Goal: Information Seeking & Learning: Find contact information

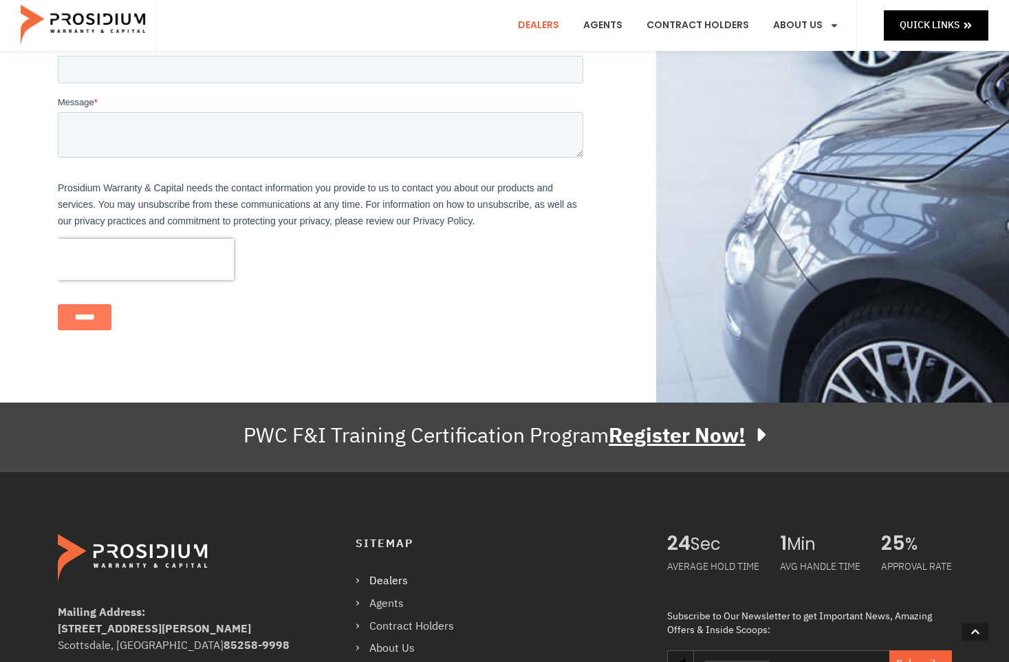
scroll to position [963, 0]
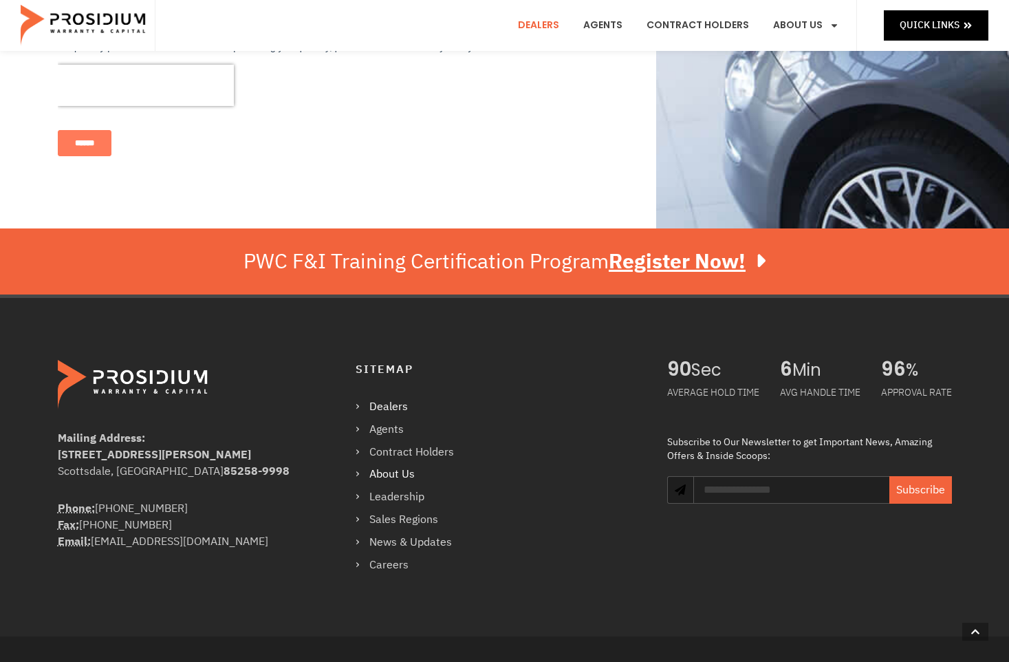
click at [399, 464] on link "About Us" at bounding box center [412, 474] width 112 height 20
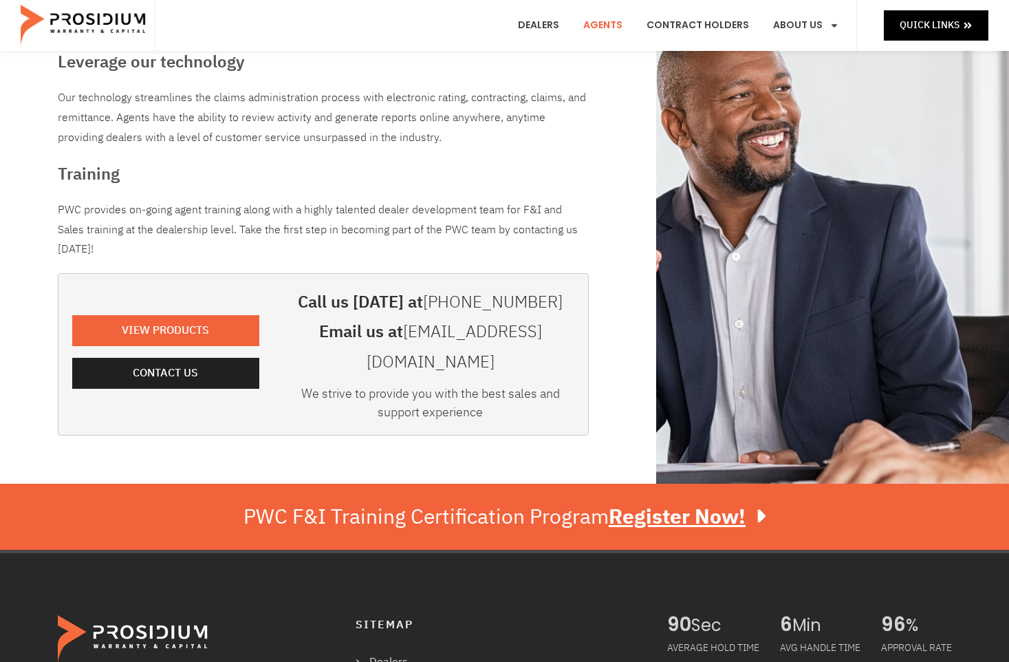
scroll to position [497, 0]
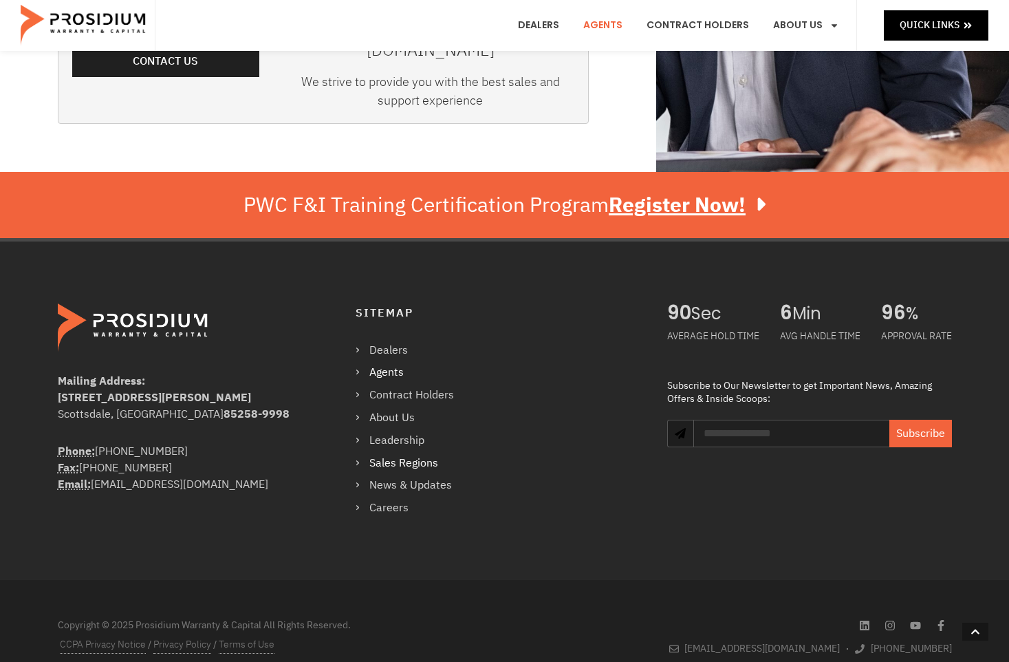
click at [415, 453] on link "Sales Regions" at bounding box center [412, 463] width 112 height 20
click at [400, 453] on link "Sales Regions" at bounding box center [412, 463] width 112 height 20
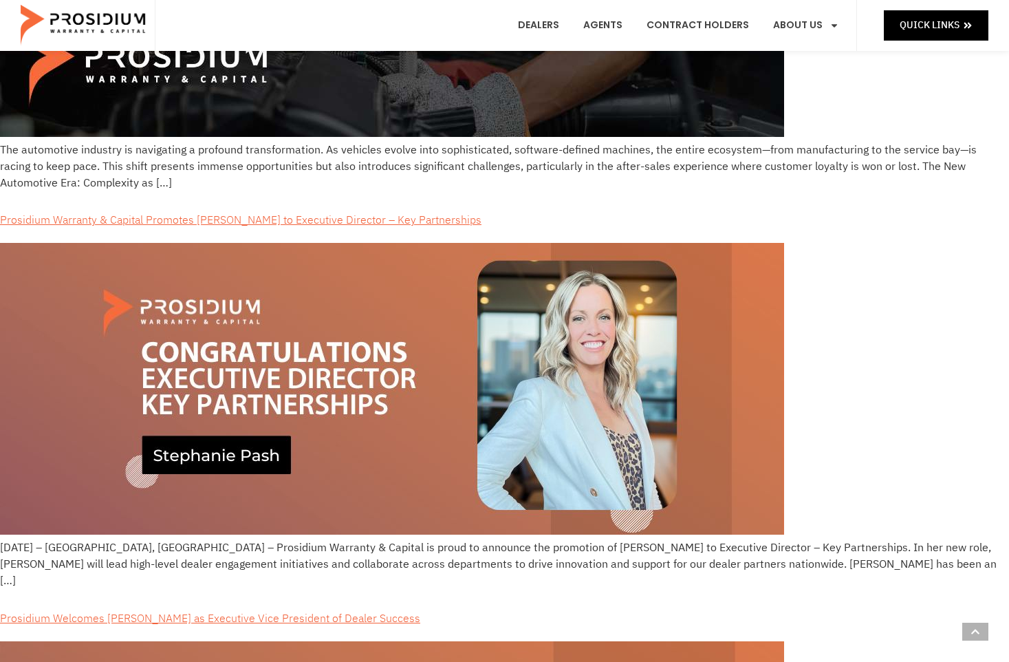
scroll to position [344, 0]
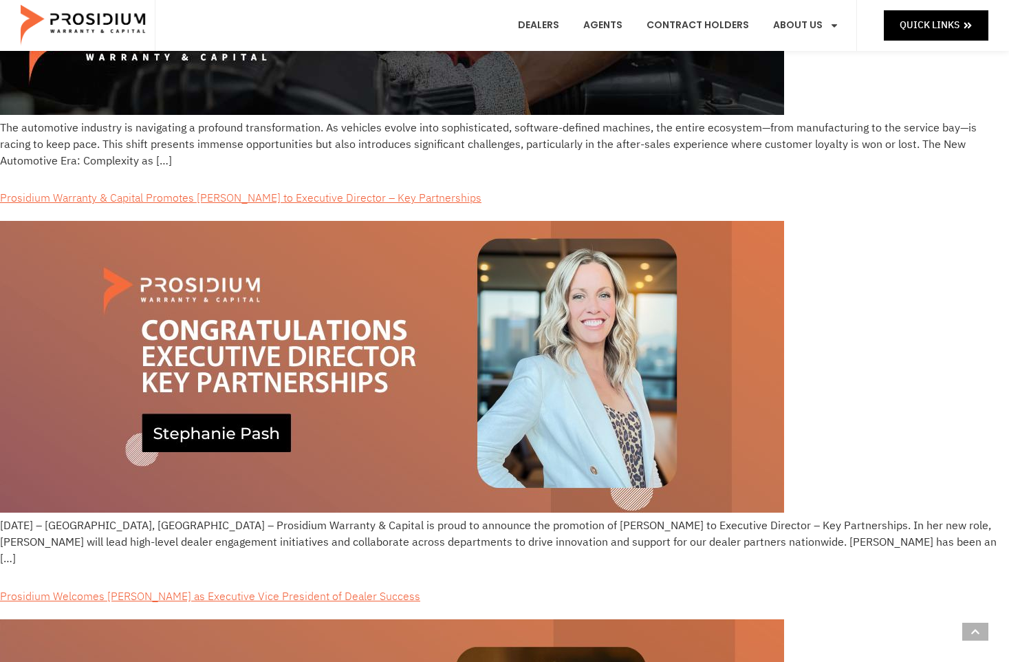
click at [236, 433] on img at bounding box center [392, 367] width 784 height 292
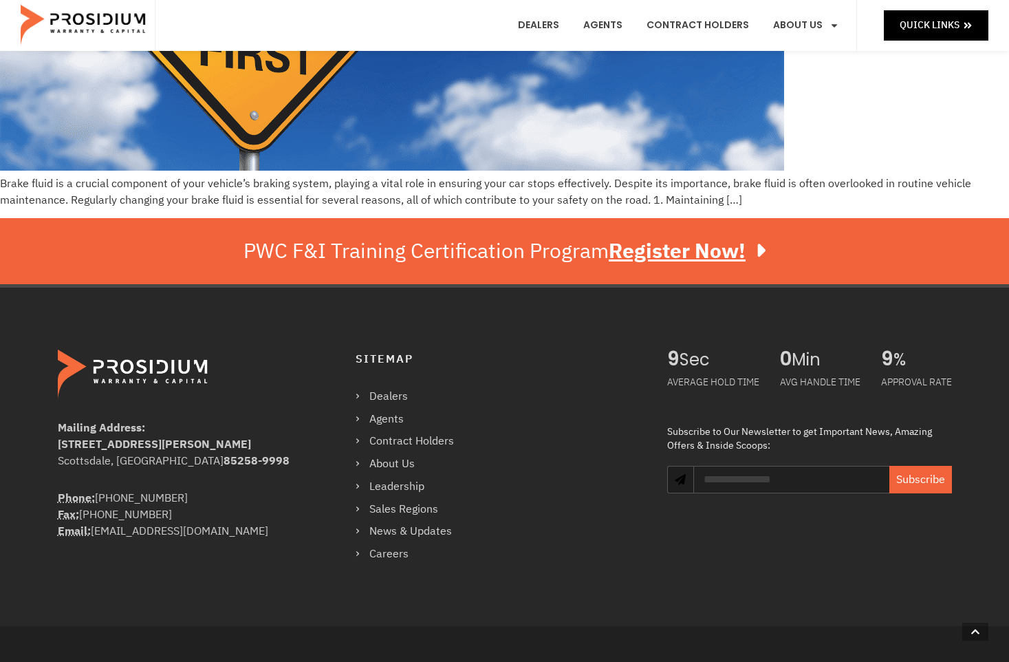
scroll to position [3807, 0]
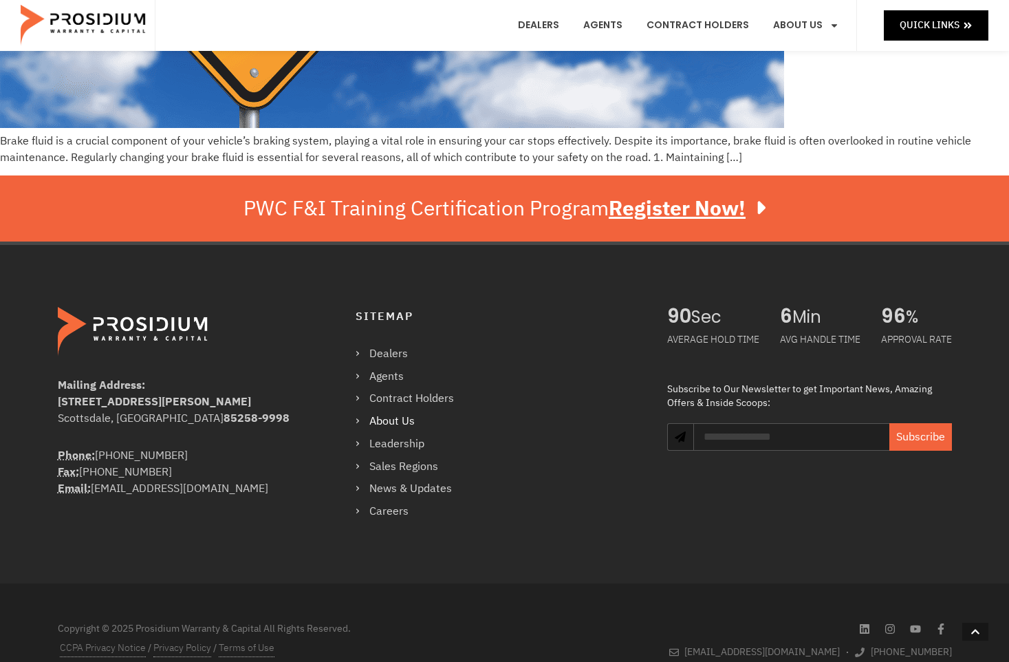
click at [399, 411] on link "About Us" at bounding box center [412, 421] width 112 height 20
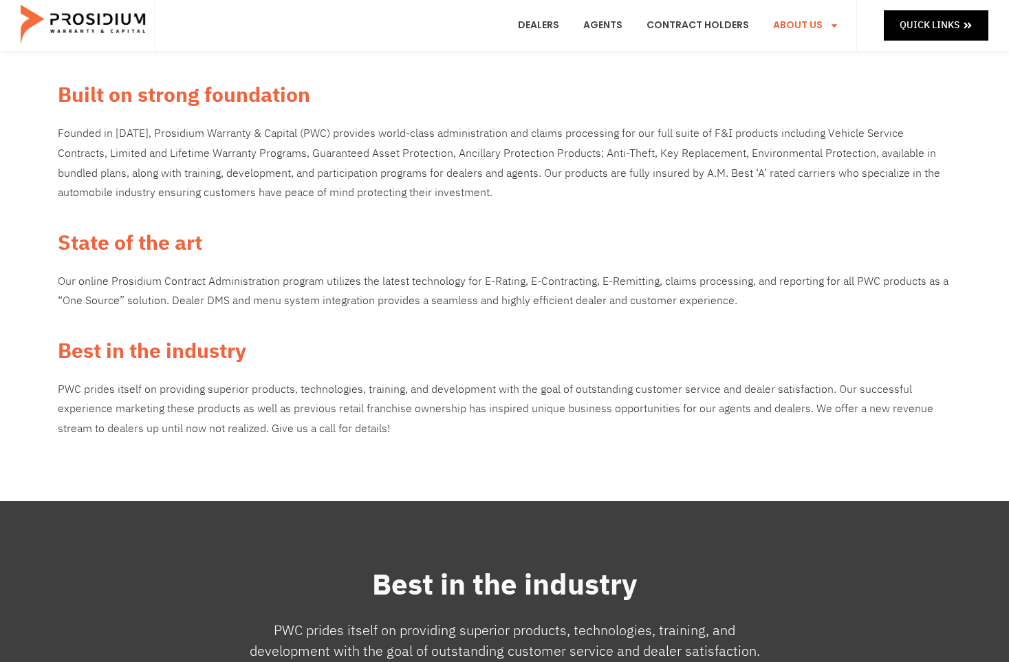
scroll to position [138, 0]
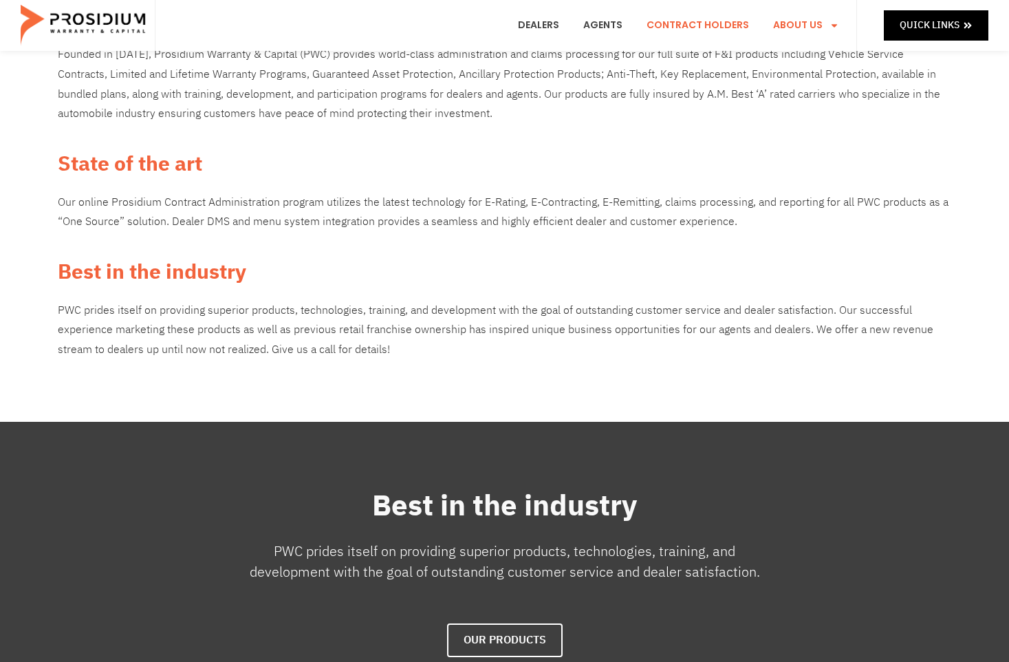
click at [685, 23] on link "Contract Holders" at bounding box center [697, 25] width 123 height 51
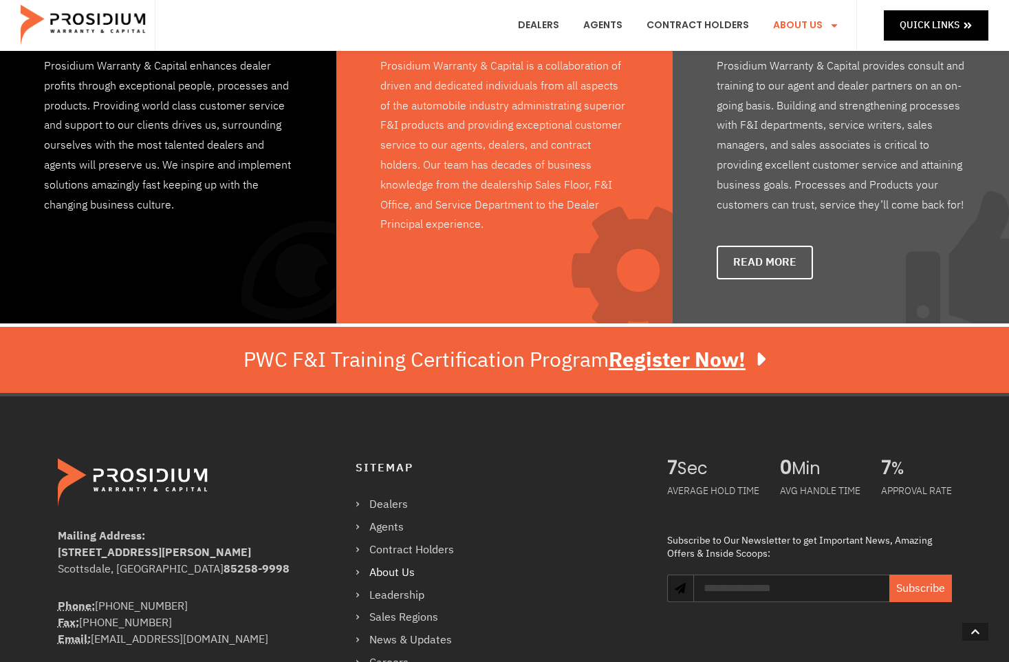
scroll to position [1079, 0]
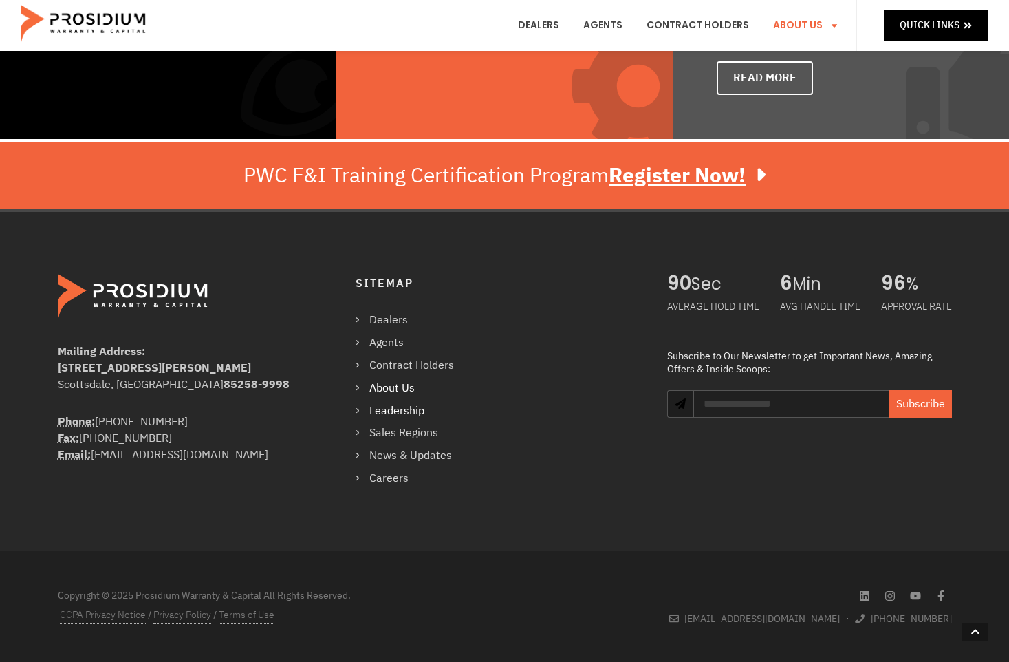
click at [409, 409] on link "Leadership" at bounding box center [412, 411] width 112 height 20
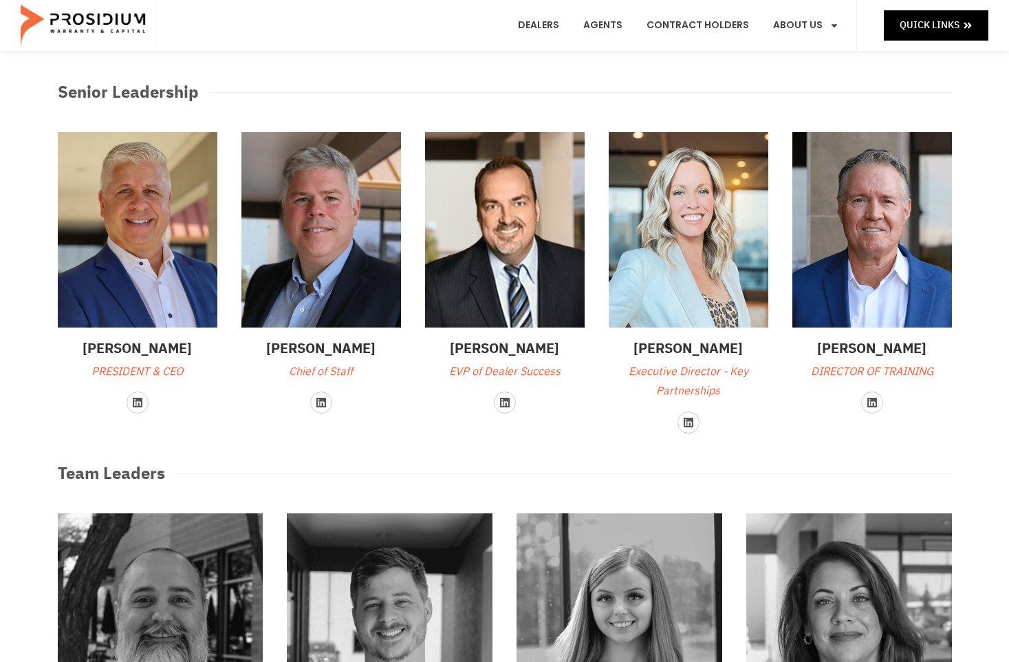
scroll to position [138, 0]
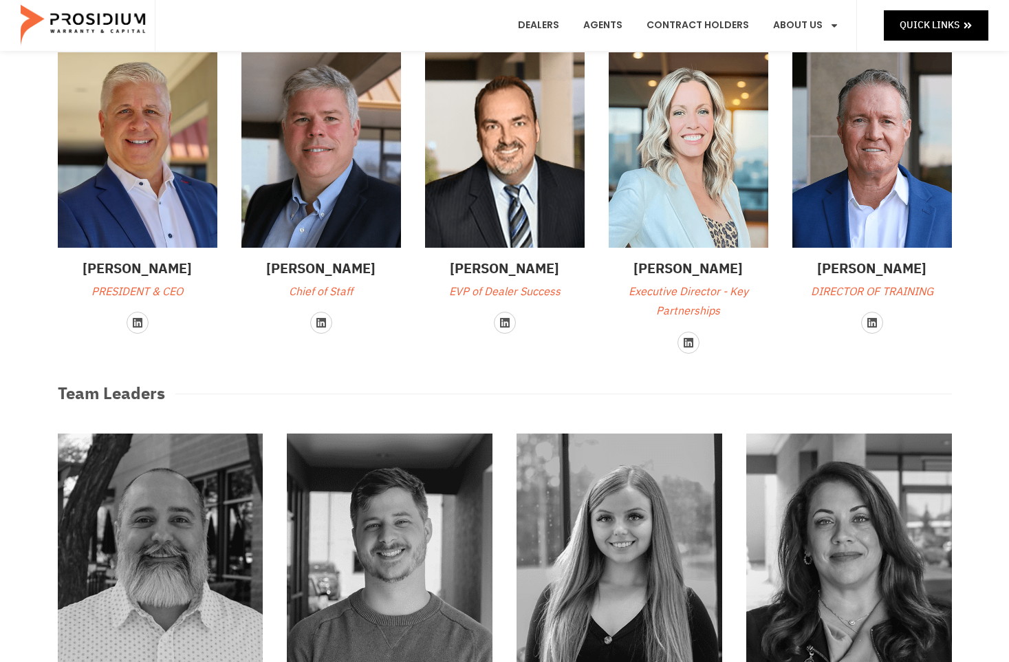
click at [89, 177] on img at bounding box center [138, 149] width 160 height 195
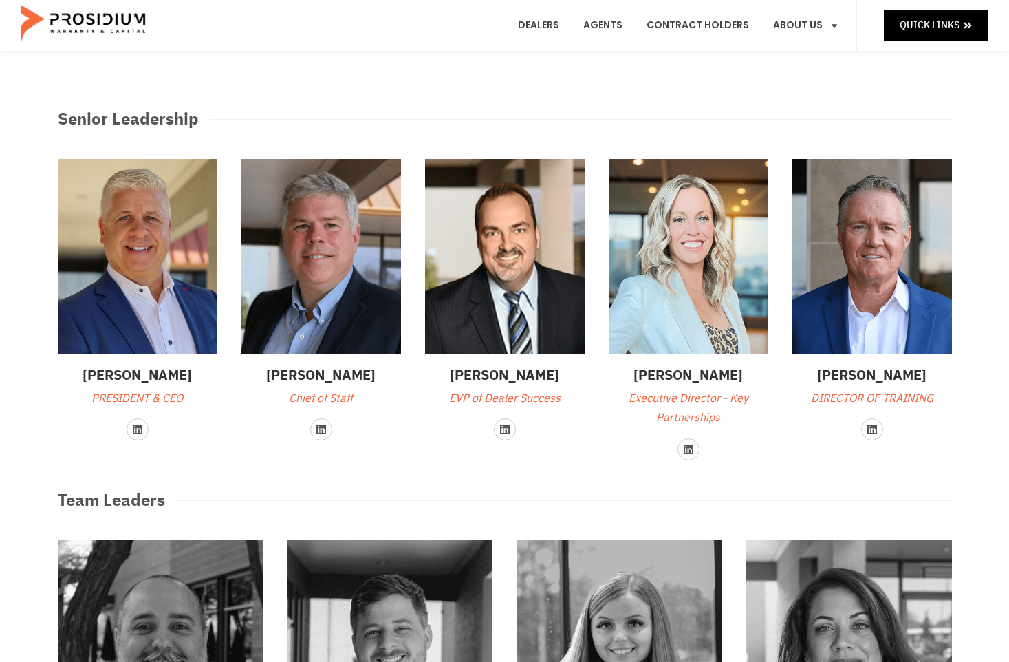
scroll to position [0, 0]
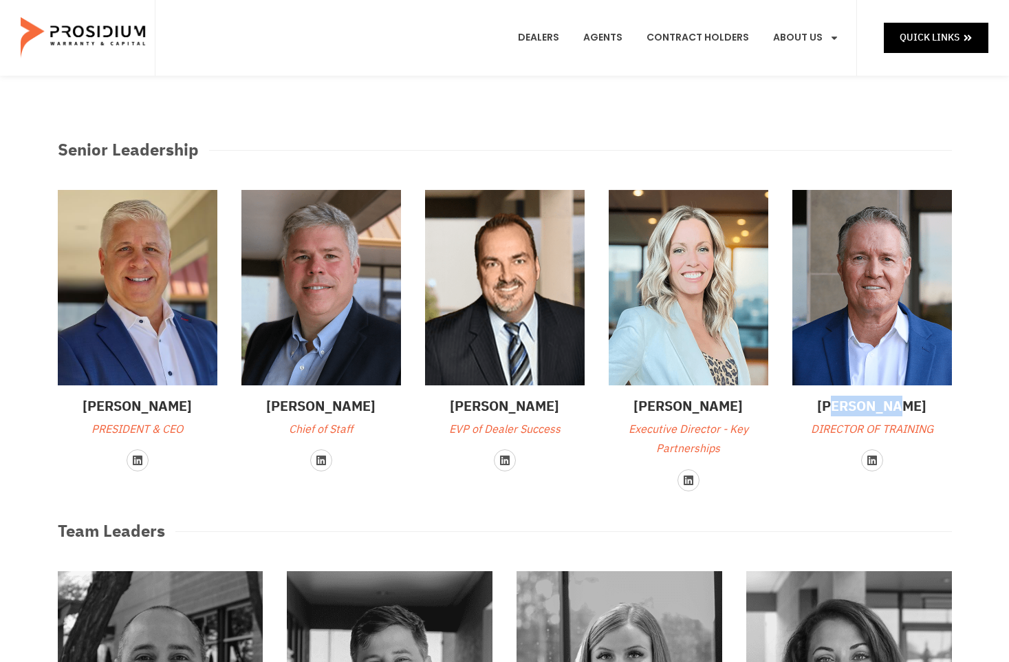
drag, startPoint x: 922, startPoint y: 399, endPoint x: 850, endPoint y: 404, distance: 72.4
click at [850, 404] on h3 "[PERSON_NAME]" at bounding box center [872, 406] width 160 height 21
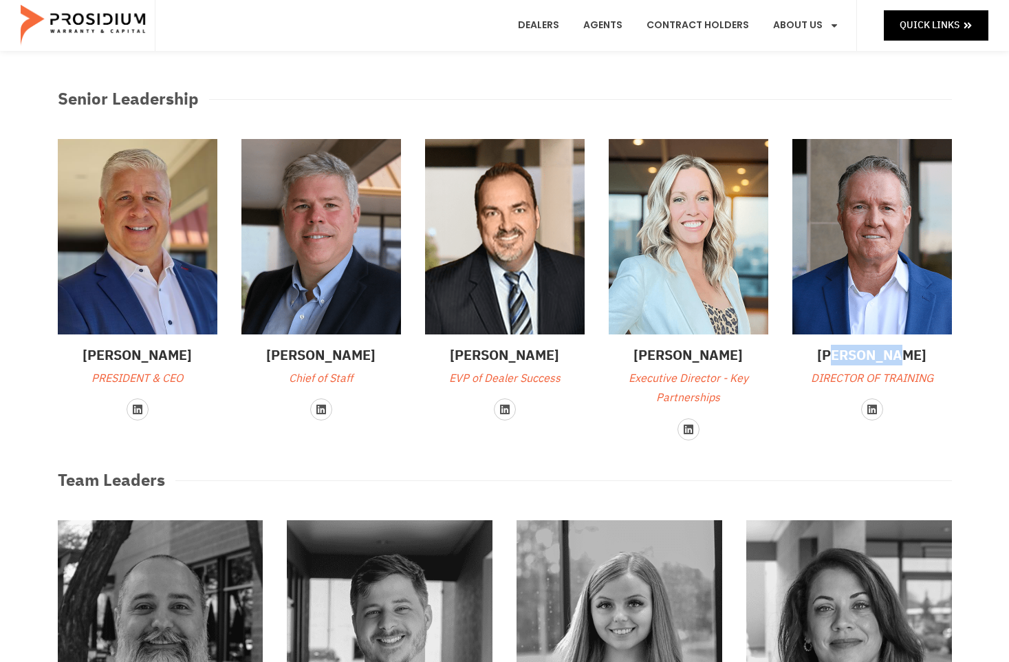
scroll to position [138, 0]
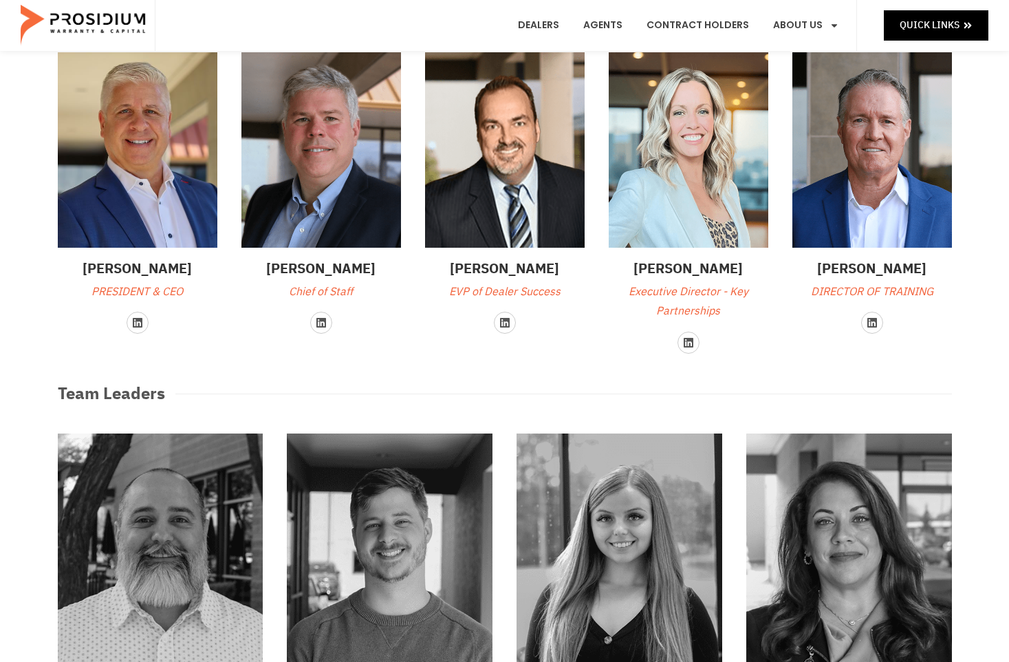
click at [798, 393] on div "Team Leaders" at bounding box center [505, 393] width 894 height 25
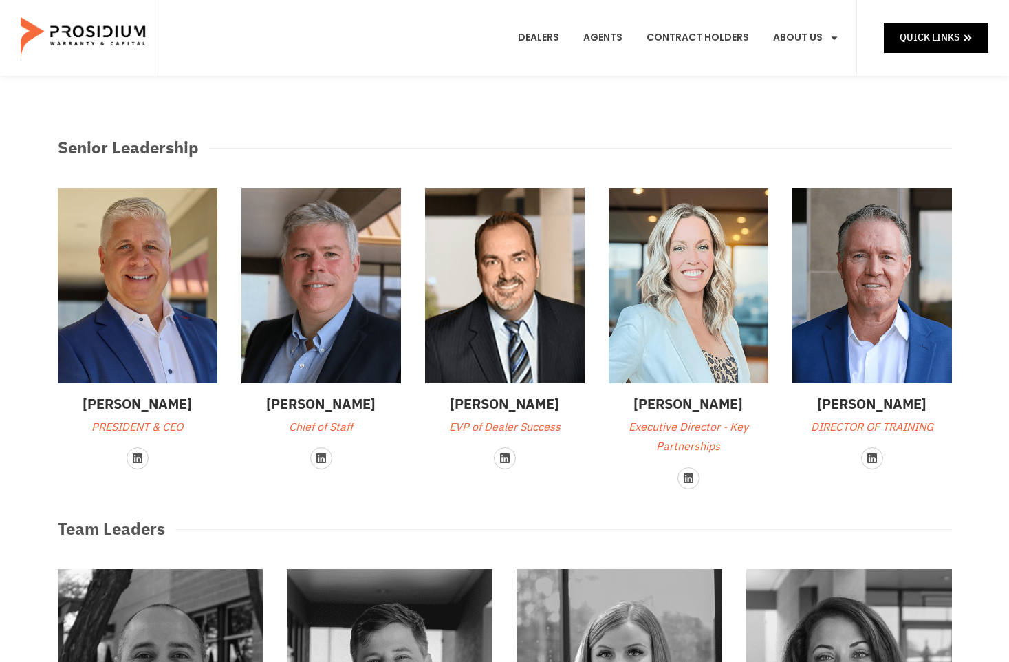
scroll to position [0, 0]
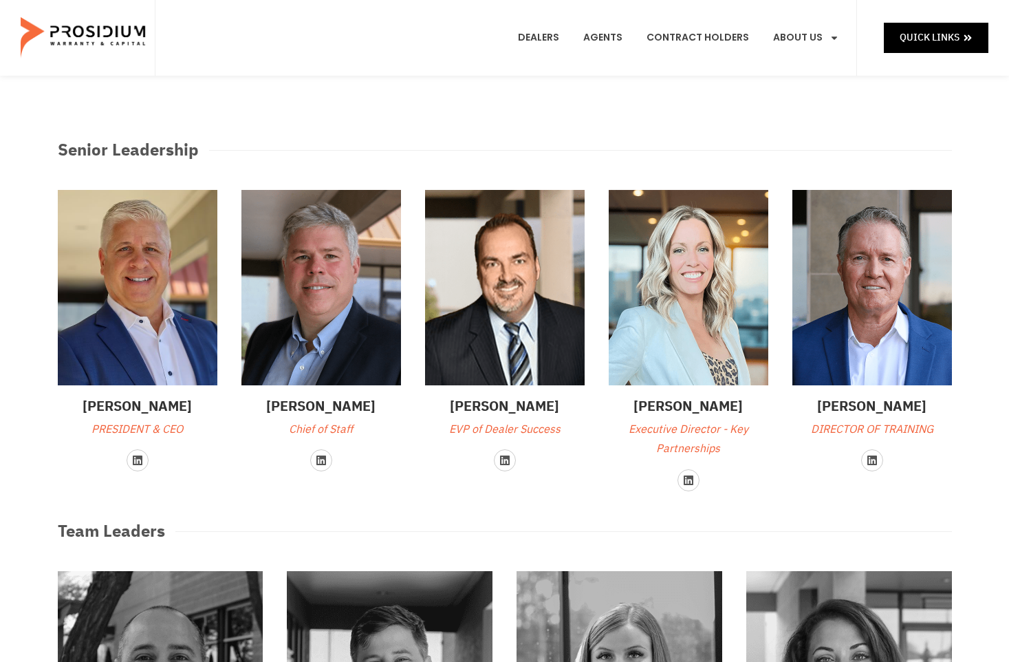
click at [363, 406] on h3 "Ed Barton" at bounding box center [321, 406] width 160 height 21
drag, startPoint x: 362, startPoint y: 403, endPoint x: 273, endPoint y: 413, distance: 89.3
click at [273, 413] on h3 "Ed Barton" at bounding box center [321, 406] width 160 height 21
drag, startPoint x: 913, startPoint y: 402, endPoint x: 828, endPoint y: 409, distance: 85.6
click at [828, 409] on h3 "PETE MONEO" at bounding box center [872, 406] width 160 height 21
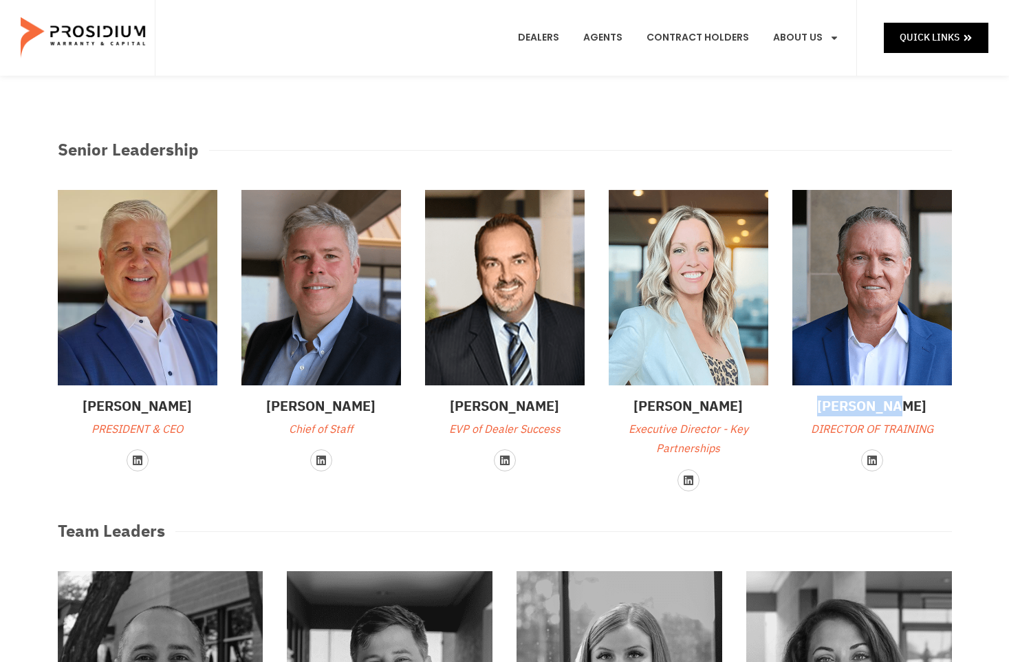
drag, startPoint x: 828, startPoint y: 409, endPoint x: 846, endPoint y: 400, distance: 20.9
copy h3 "PETE MONEO"
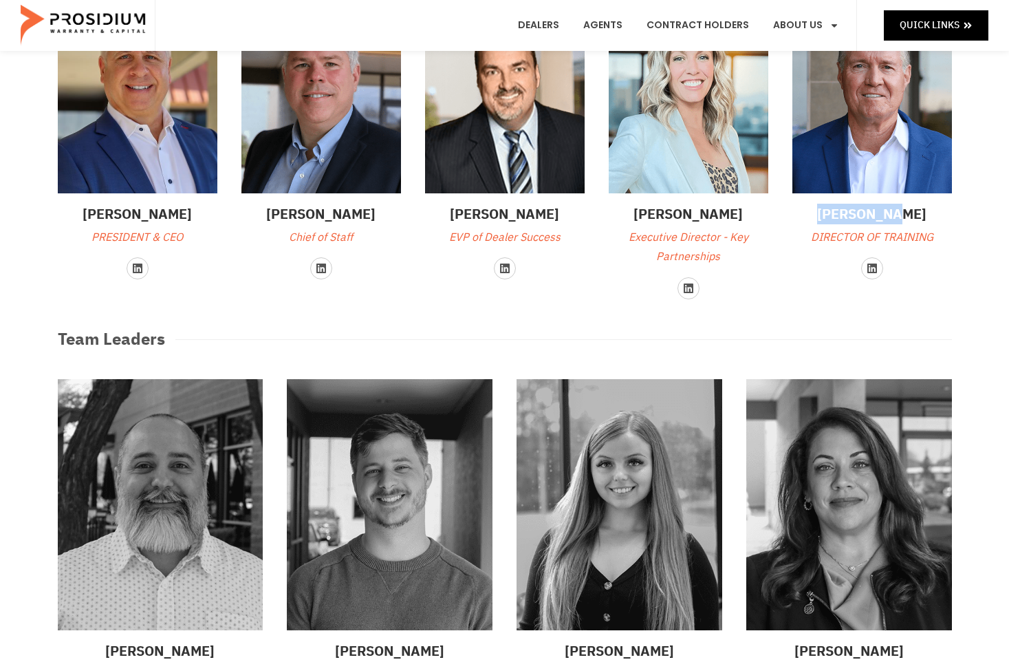
scroll to position [275, 0]
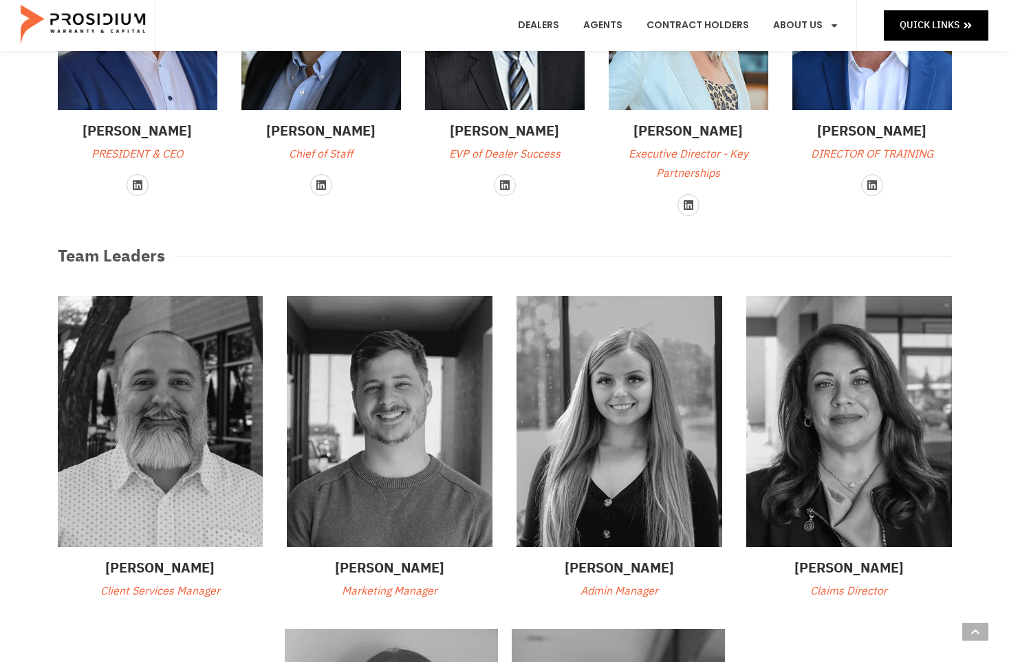
click at [790, 598] on p "Claims Director" at bounding box center [849, 591] width 206 height 20
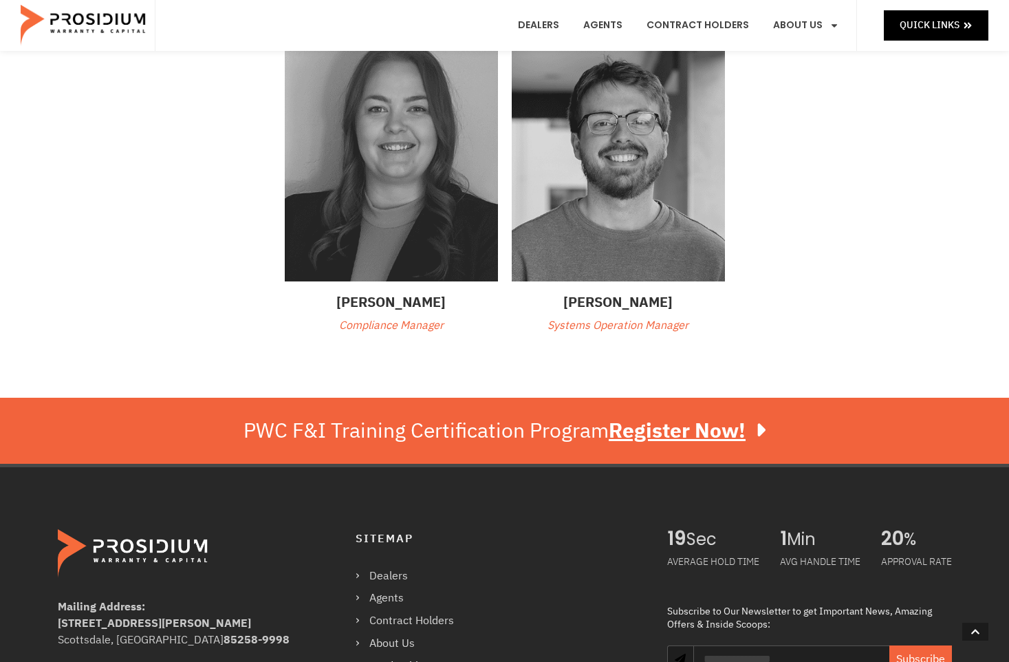
scroll to position [963, 0]
